Goal: Find specific page/section: Find specific page/section

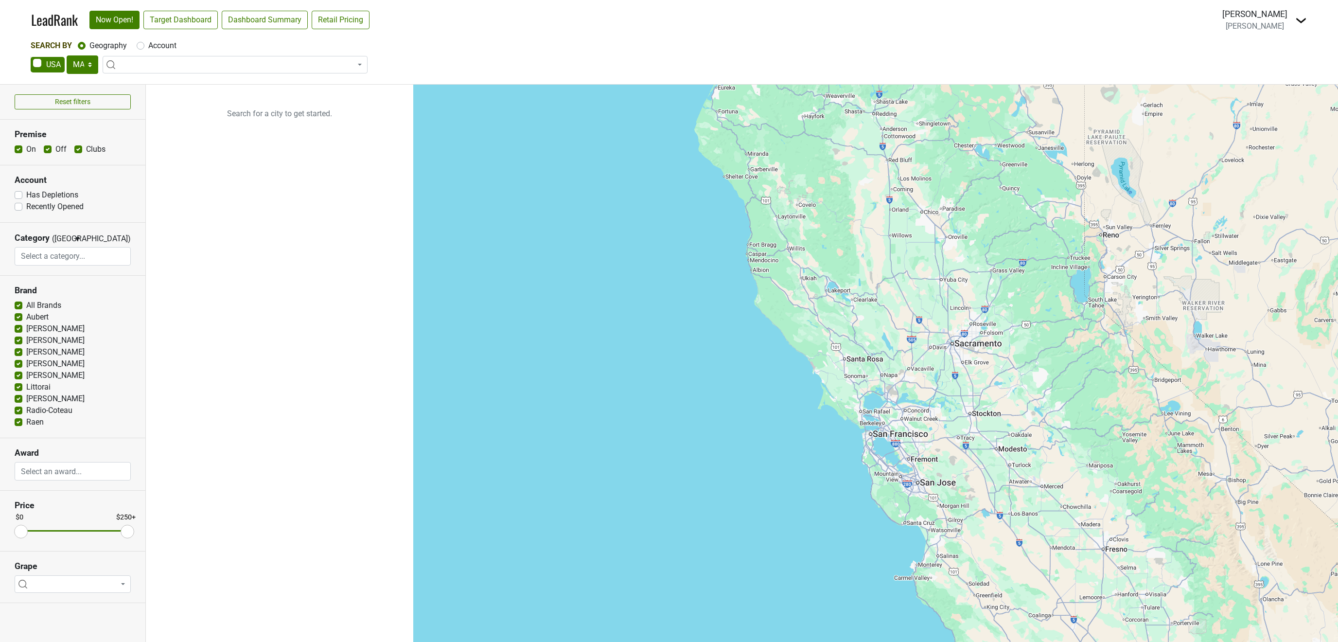
select select "MA"
select select
click at [1300, 19] on img at bounding box center [1301, 21] width 12 height 12
click at [1277, 55] on link "Open Breakdown" at bounding box center [1266, 55] width 82 height 16
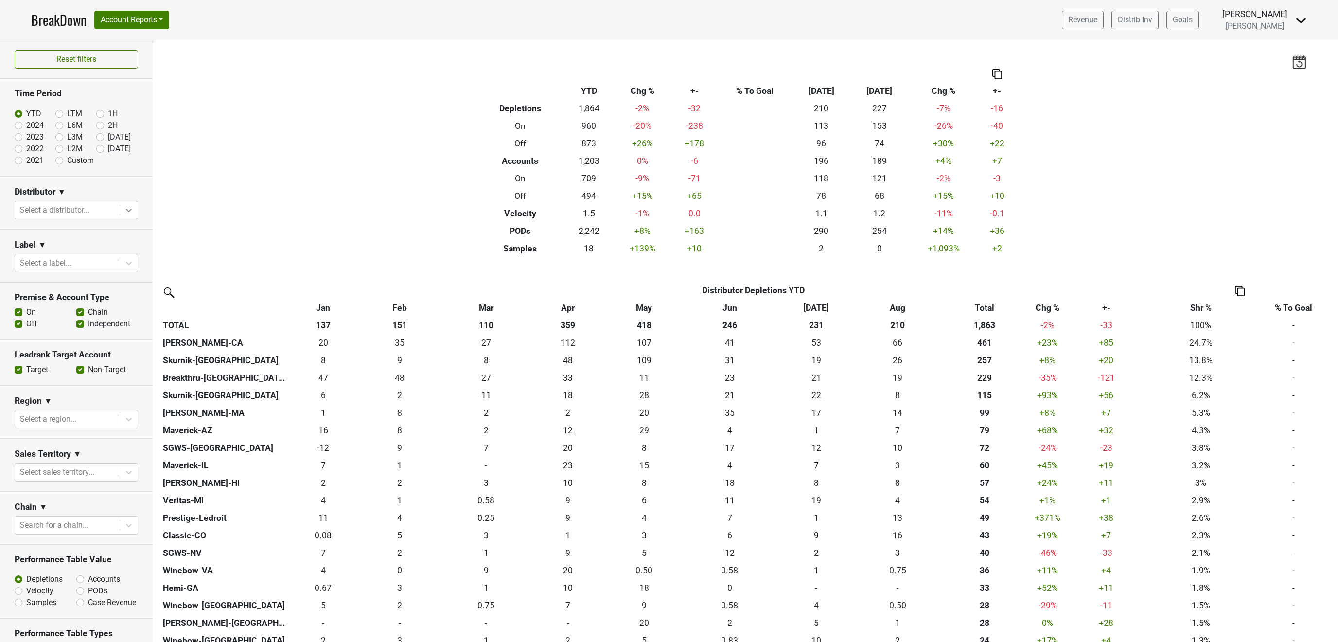
click at [129, 210] on icon at bounding box center [129, 210] width 10 height 10
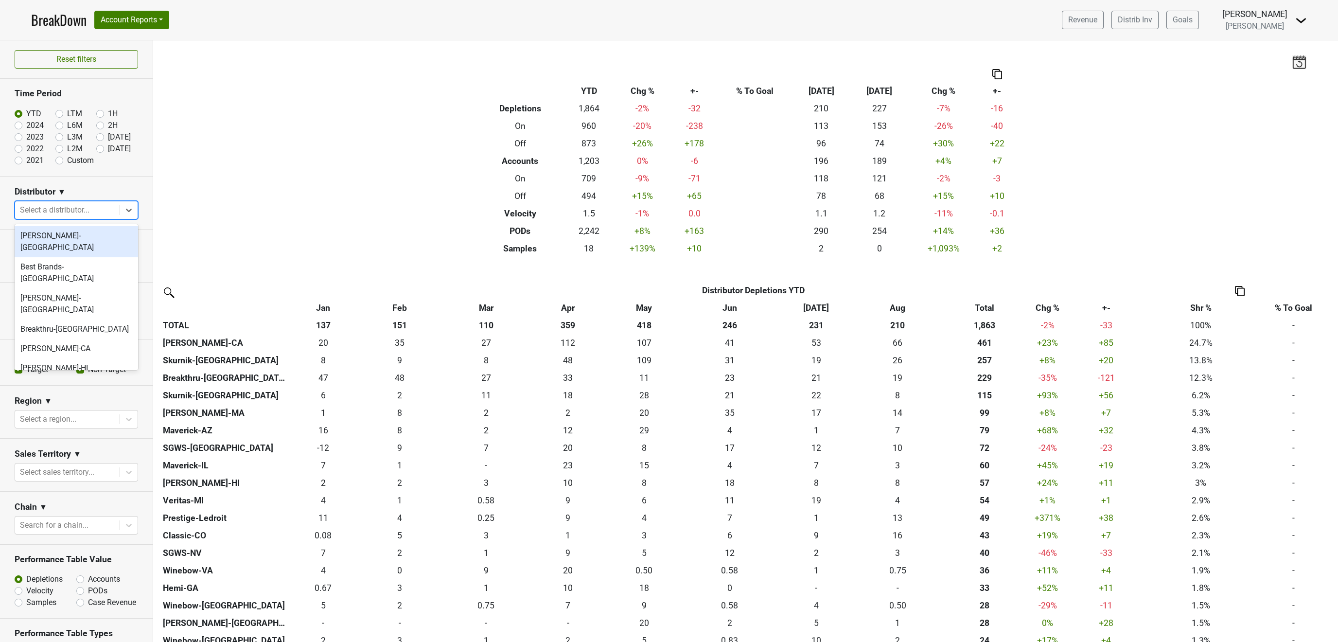
click at [100, 236] on div "Baker-VT" at bounding box center [76, 241] width 123 height 31
click at [126, 210] on icon at bounding box center [129, 210] width 10 height 10
click at [48, 257] on div "Best Brands-TN" at bounding box center [76, 272] width 123 height 31
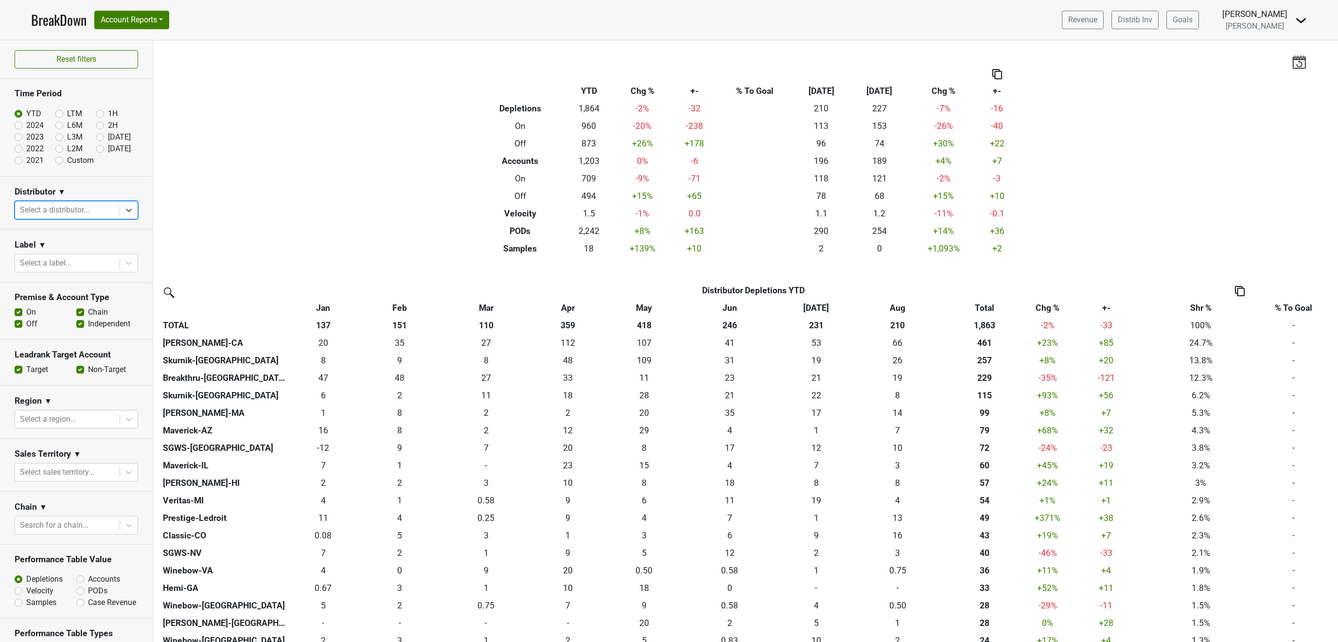
click at [104, 212] on div at bounding box center [67, 210] width 95 height 14
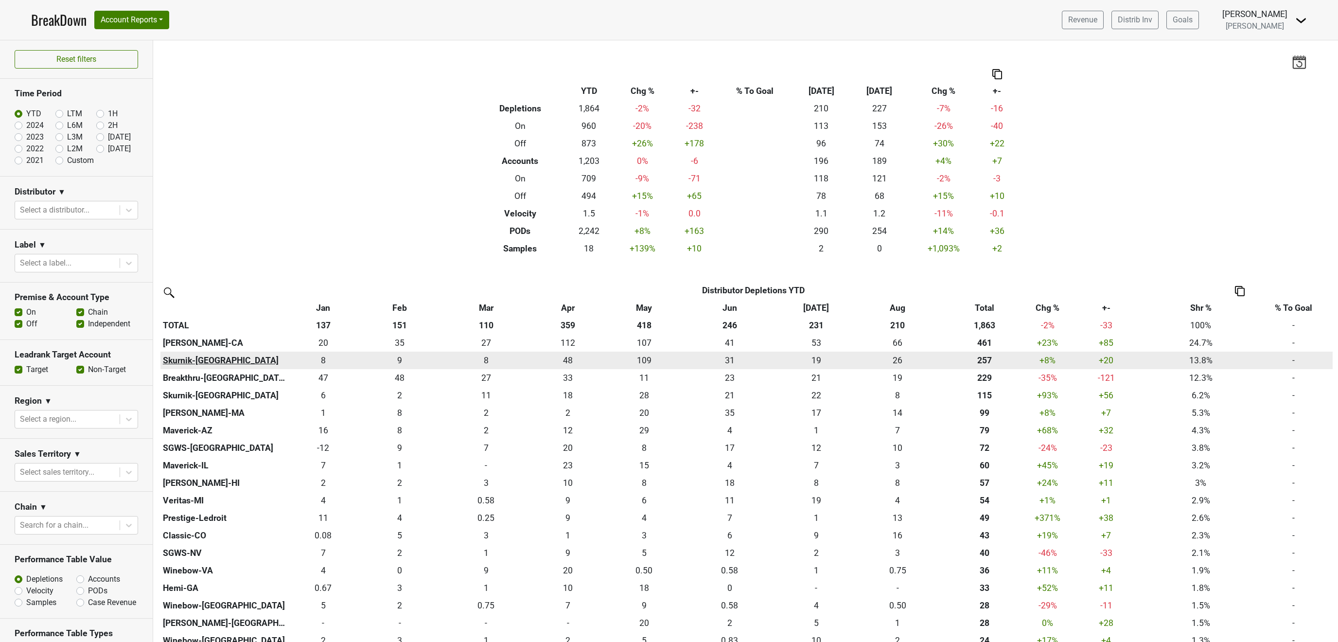
click at [199, 358] on th "Skurnik-NY" at bounding box center [223, 361] width 127 height 18
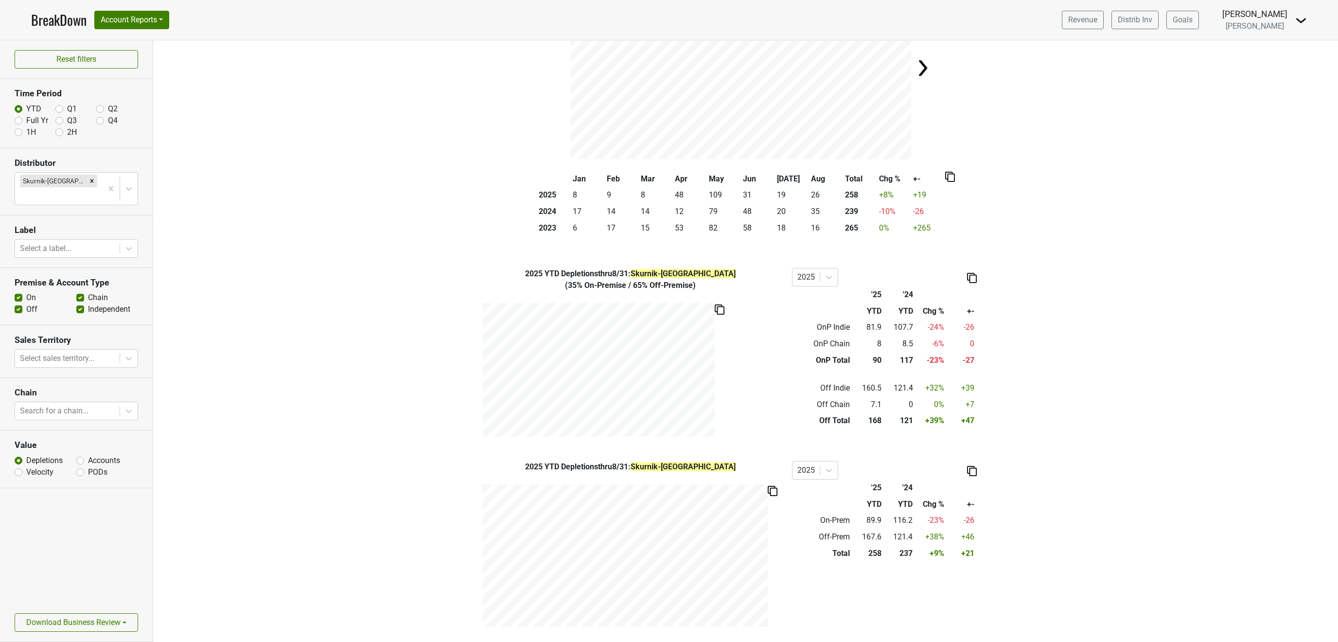
scroll to position [117, 0]
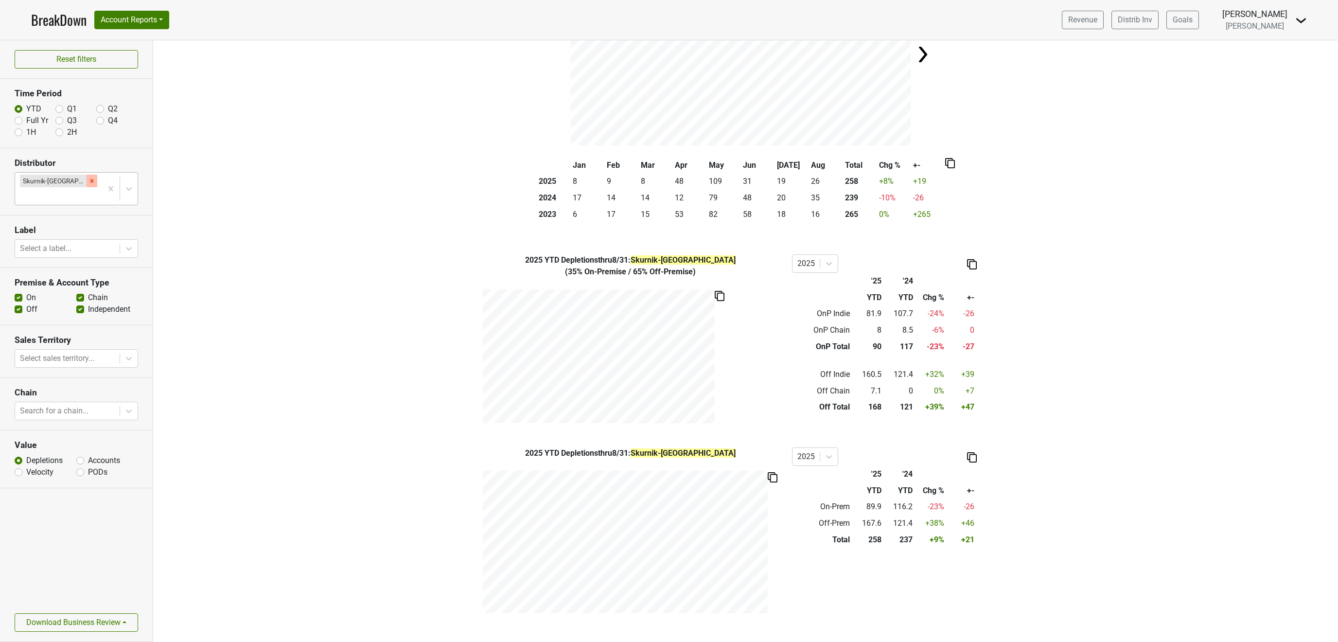
click at [88, 181] on icon "Remove Skurnik-NY" at bounding box center [91, 180] width 7 height 7
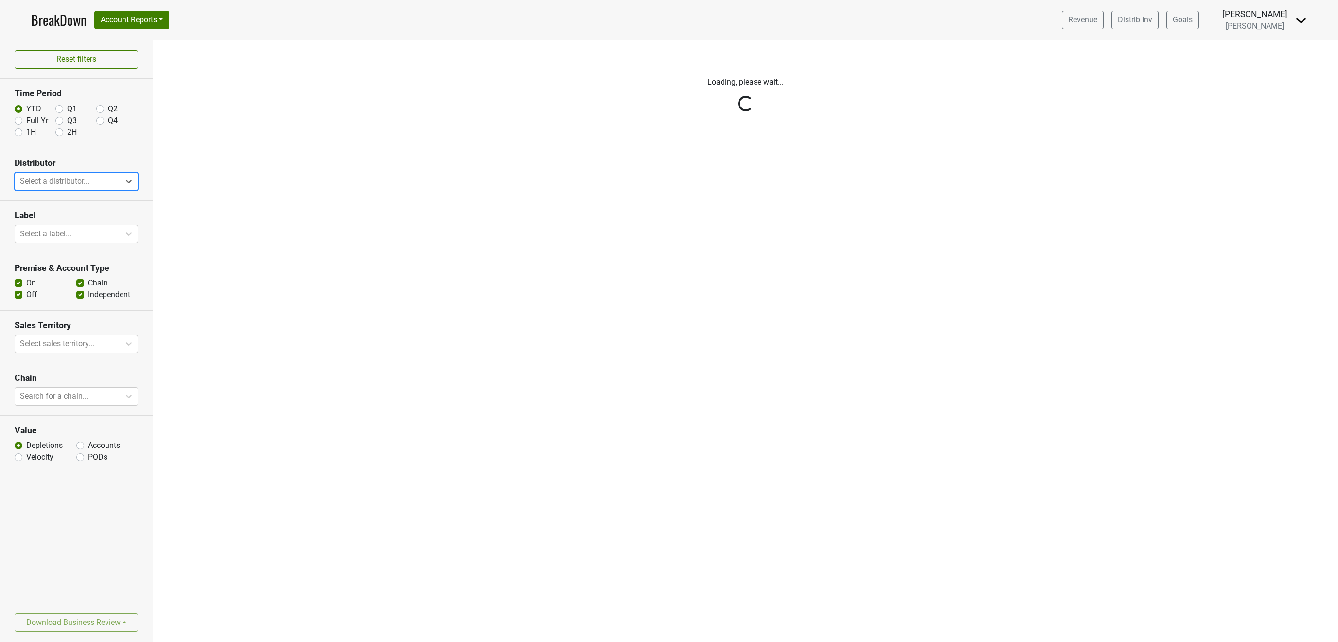
scroll to position [0, 0]
click at [67, 183] on div "Reset filters Time Period YTD Q1 Q2 Full Yr Q3 Q4 1H 2H Distributor Select a di…" at bounding box center [76, 340] width 153 height 601
click at [129, 186] on div "Reset filters Time Period YTD Q1 Q2 Full Yr Q3 Q4 1H 2H Distributor Select a di…" at bounding box center [76, 340] width 153 height 601
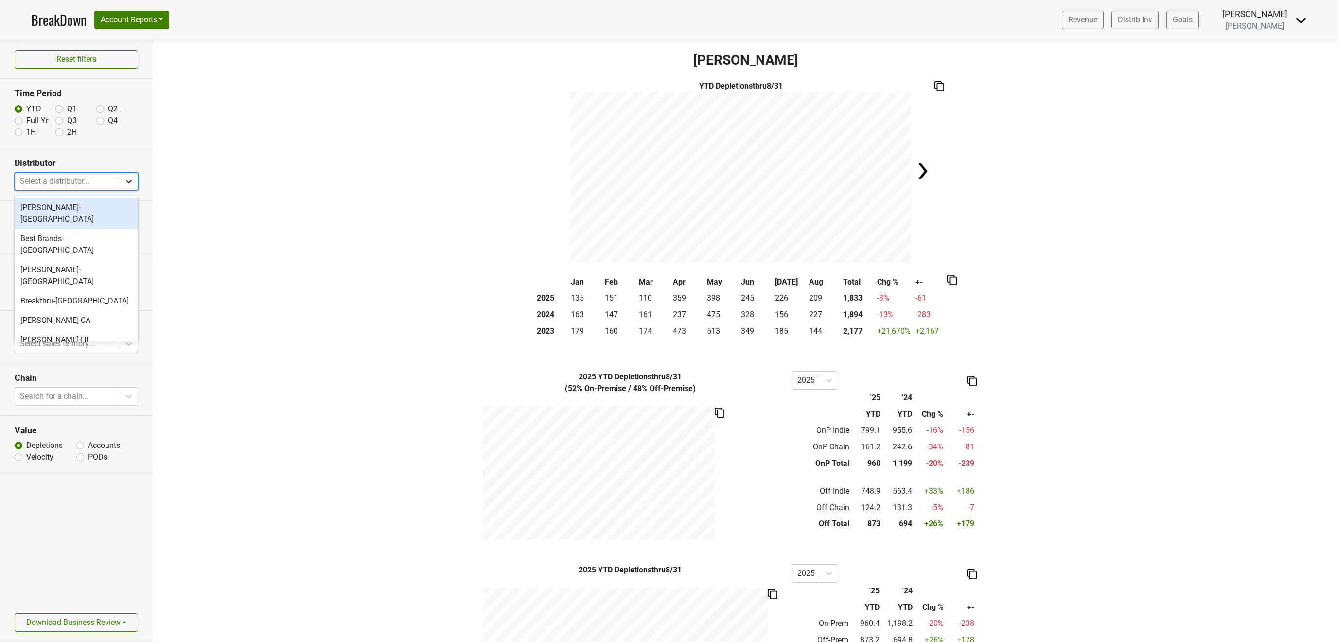
click at [135, 185] on div at bounding box center [129, 182] width 18 height 18
click at [74, 311] on div "Chambers-CA" at bounding box center [76, 320] width 123 height 19
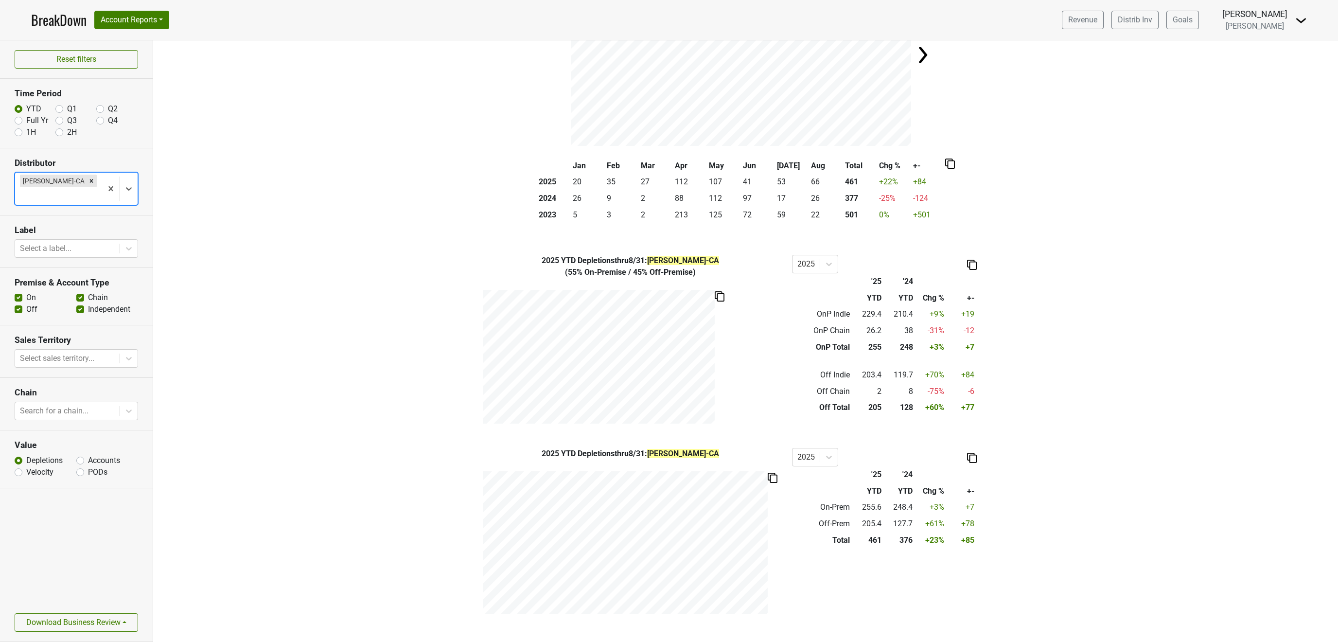
scroll to position [117, 0]
click at [88, 180] on icon "Remove Chambers-CA" at bounding box center [91, 180] width 7 height 7
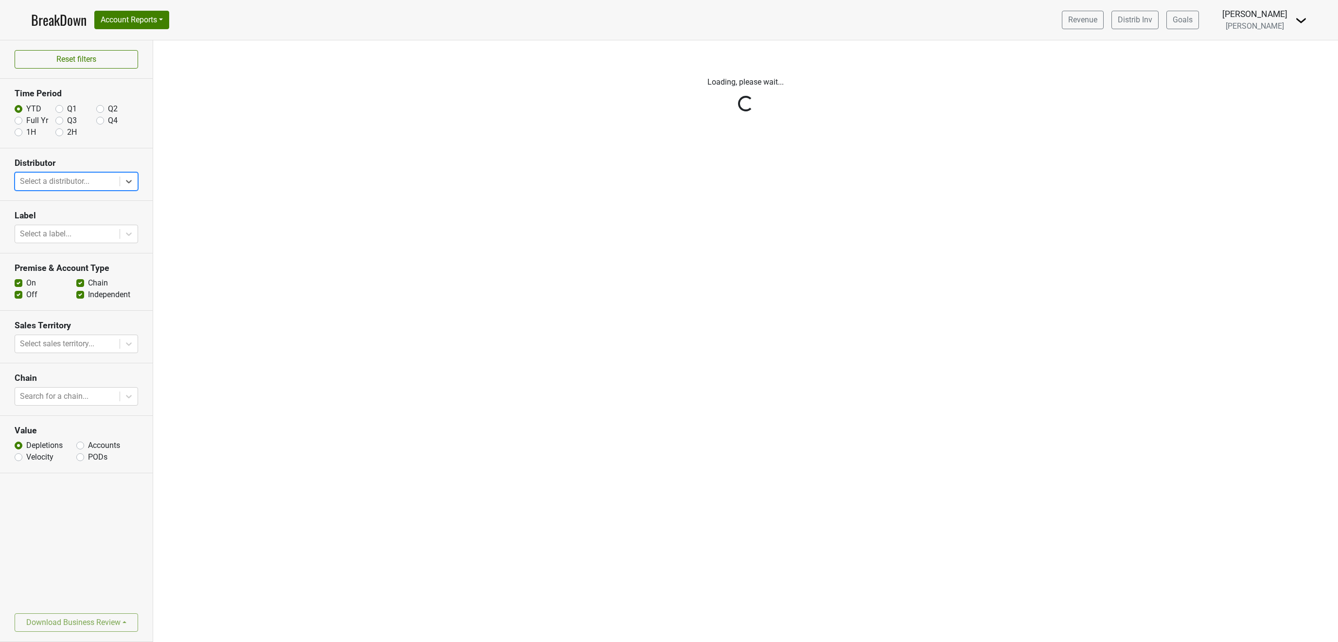
scroll to position [0, 0]
click at [125, 184] on div "Reset filters Time Period YTD Q1 Q2 Full Yr Q3 Q4 1H 2H Distributor option Cham…" at bounding box center [76, 340] width 153 height 601
